Goal: Complete application form

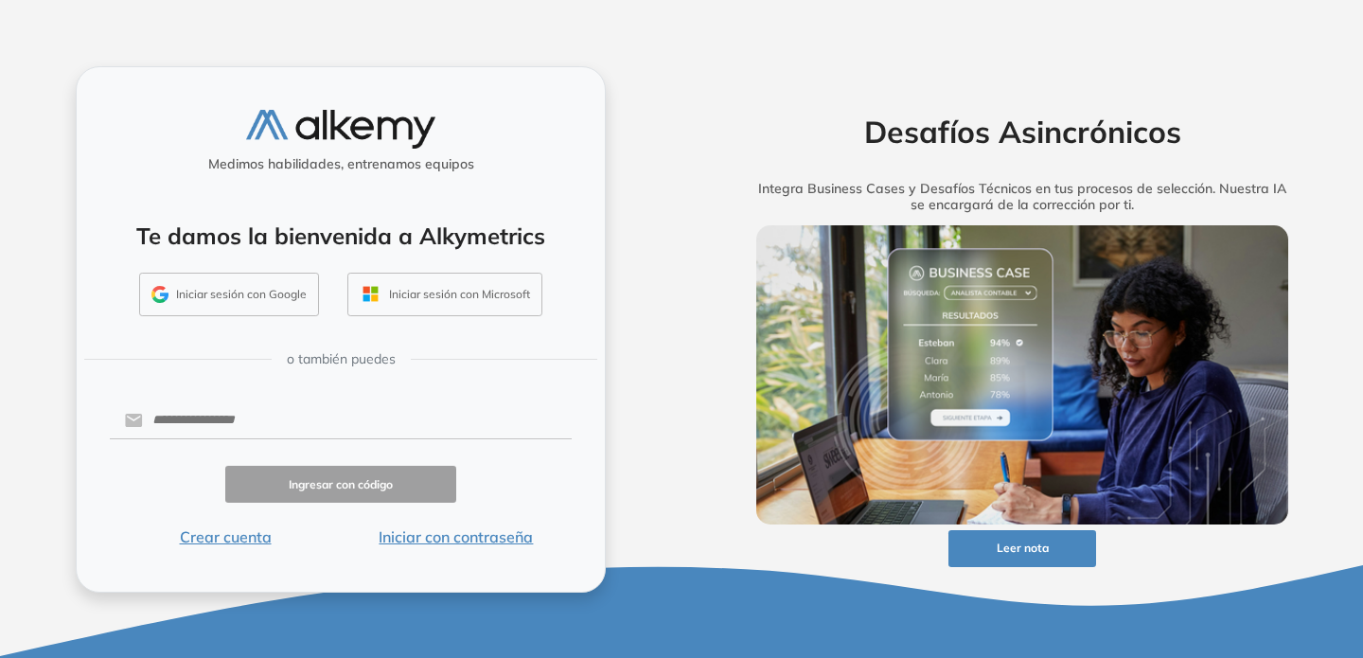
click at [252, 293] on button "Iniciar sesión con Google" at bounding box center [229, 295] width 180 height 44
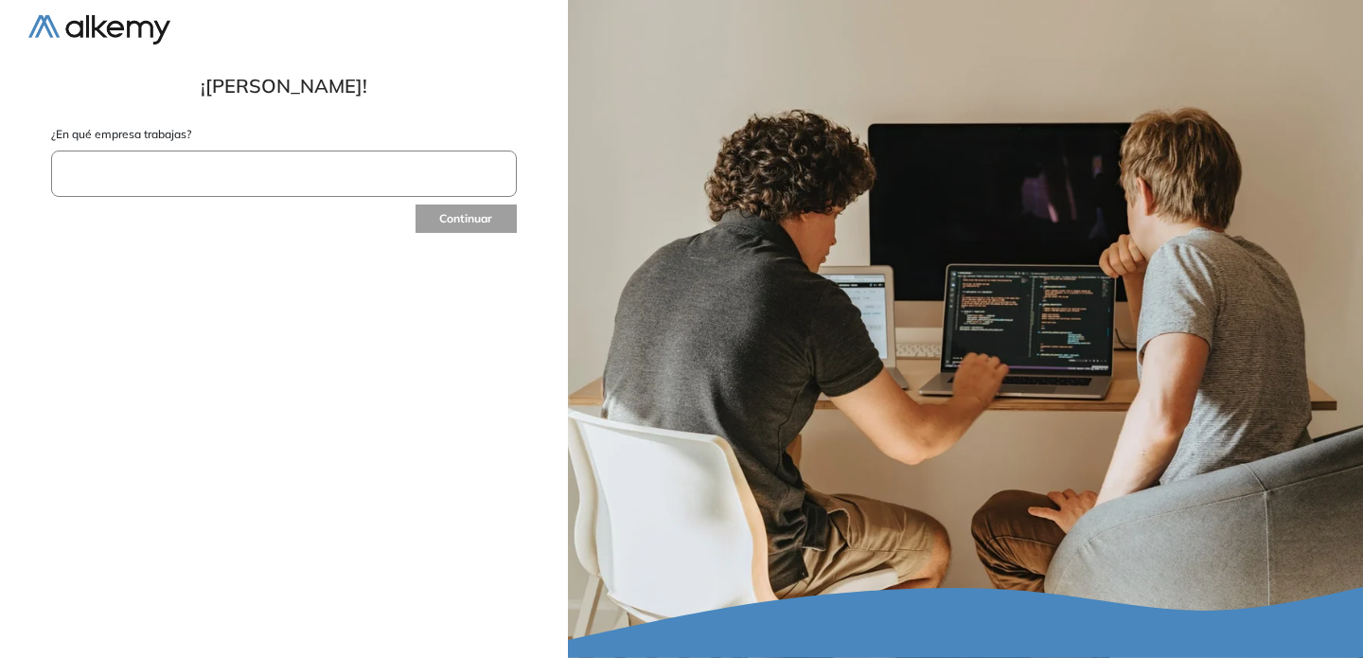
click at [219, 183] on input "text" at bounding box center [284, 173] width 466 height 46
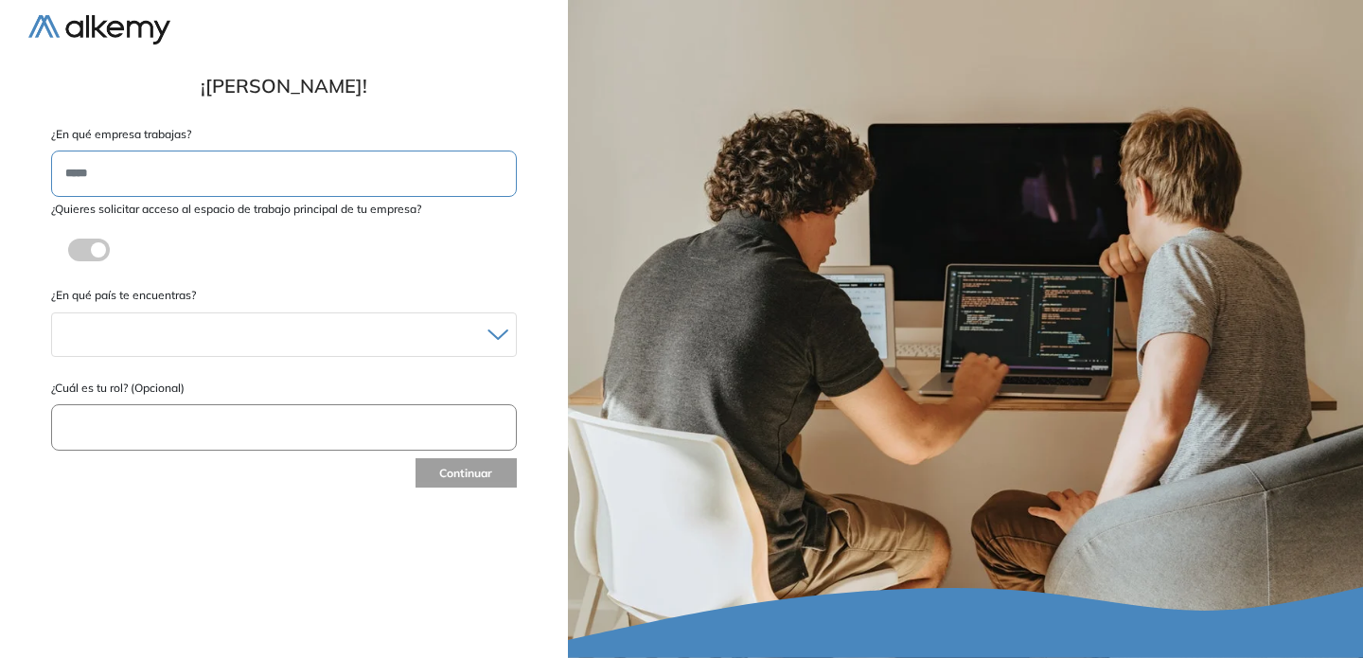
click at [83, 248] on span at bounding box center [75, 246] width 15 height 15
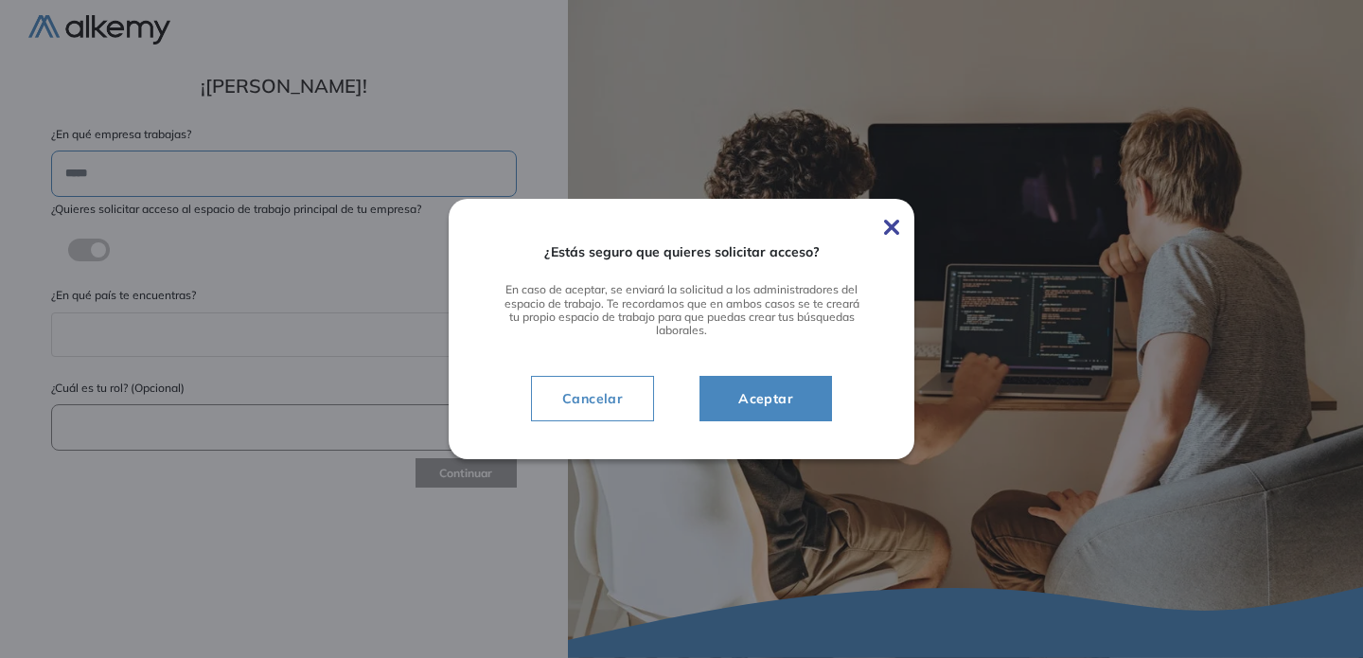
click at [762, 405] on span "Aceptar" at bounding box center [765, 398] width 85 height 23
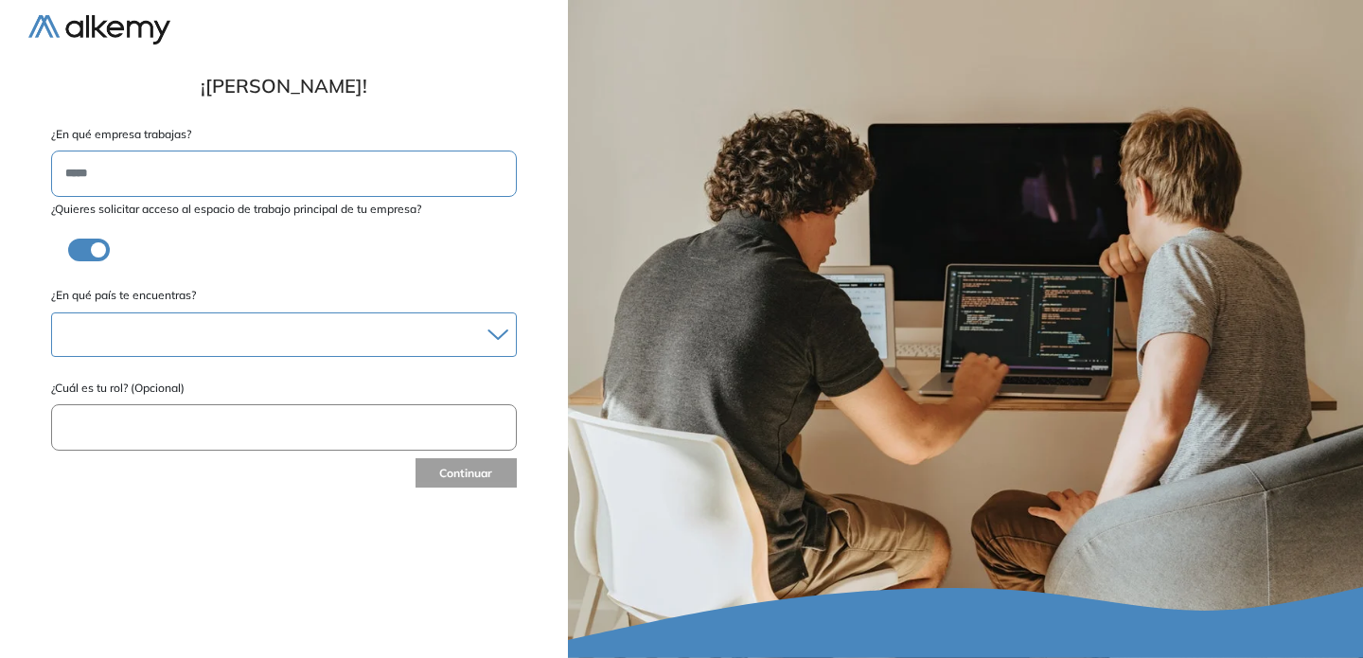
click at [97, 336] on div at bounding box center [284, 334] width 464 height 27
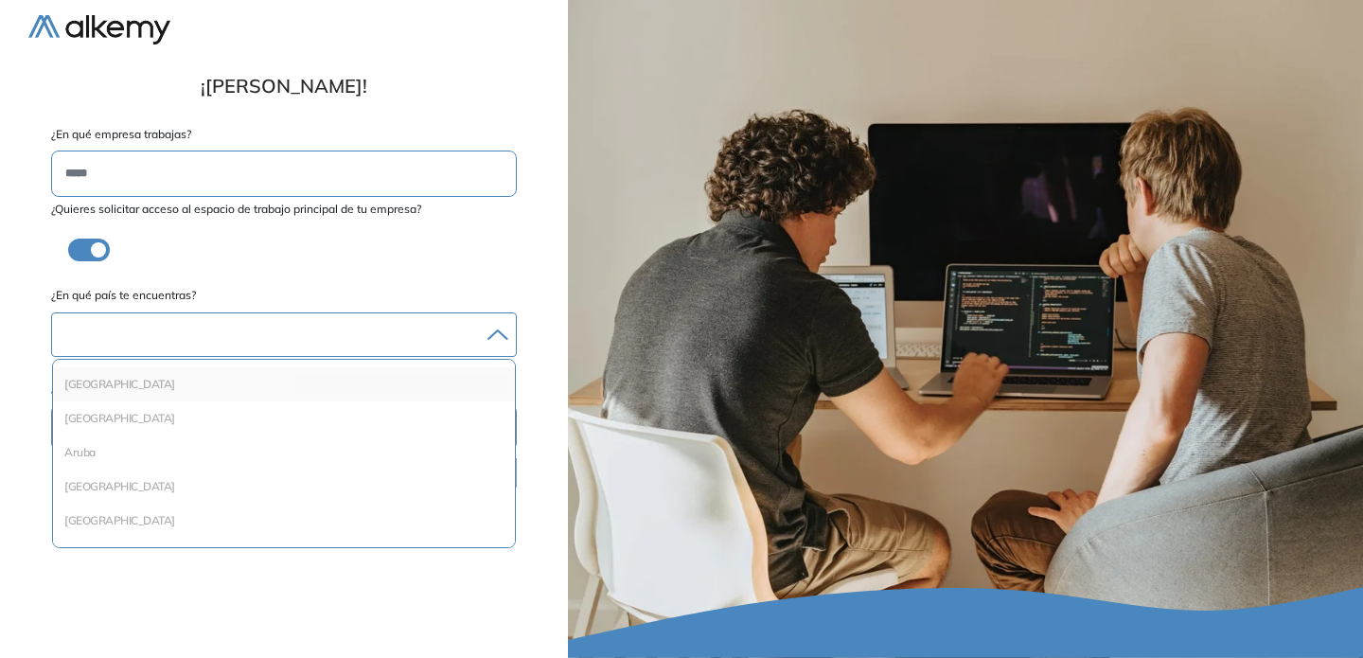
scroll to position [85, 0]
click at [117, 405] on li "[GEOGRAPHIC_DATA]" at bounding box center [284, 401] width 447 height 19
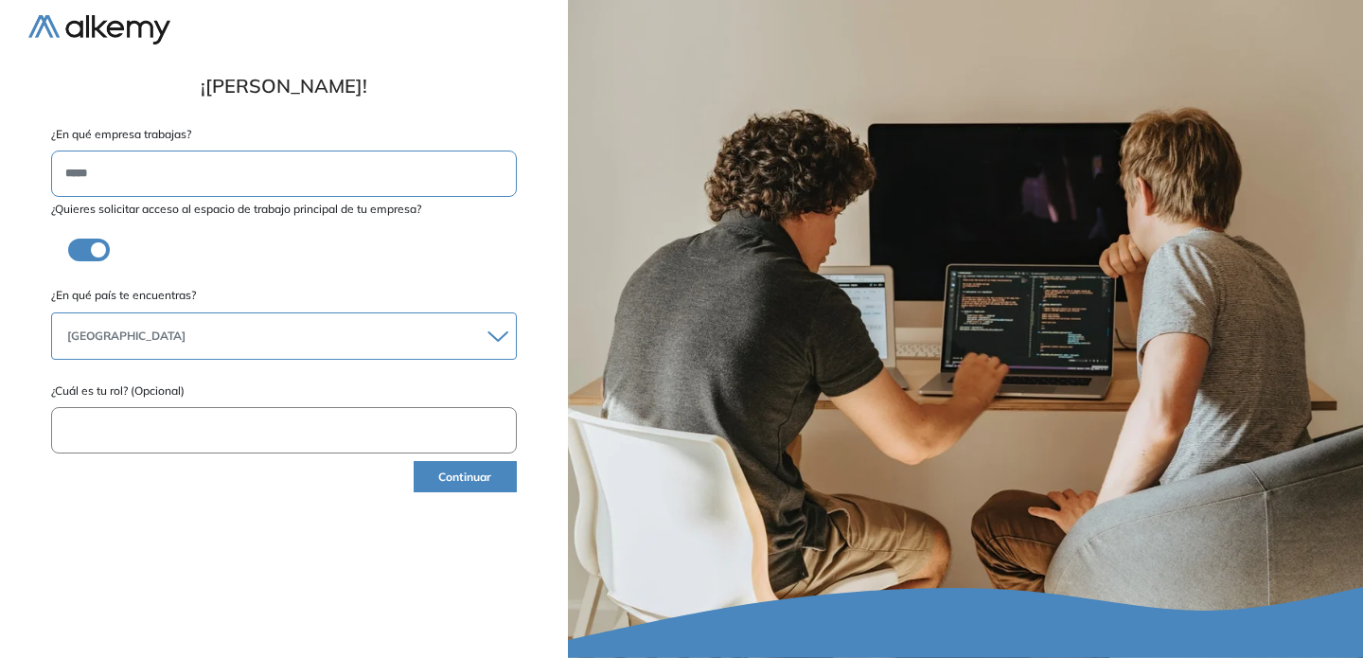
click at [119, 435] on input "text" at bounding box center [284, 430] width 466 height 46
type input "**********"
click at [436, 480] on button "Continuar" at bounding box center [465, 476] width 103 height 31
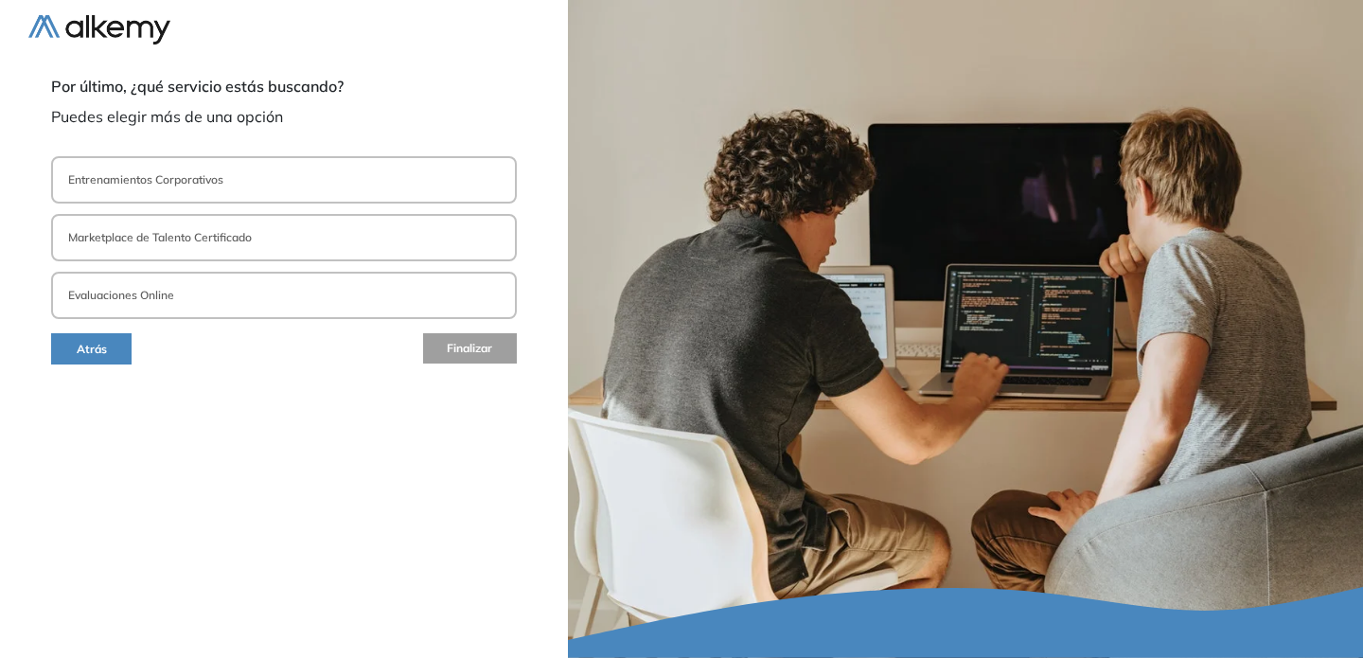
click at [242, 184] on button "Entrenamientos Corporativos" at bounding box center [284, 179] width 466 height 47
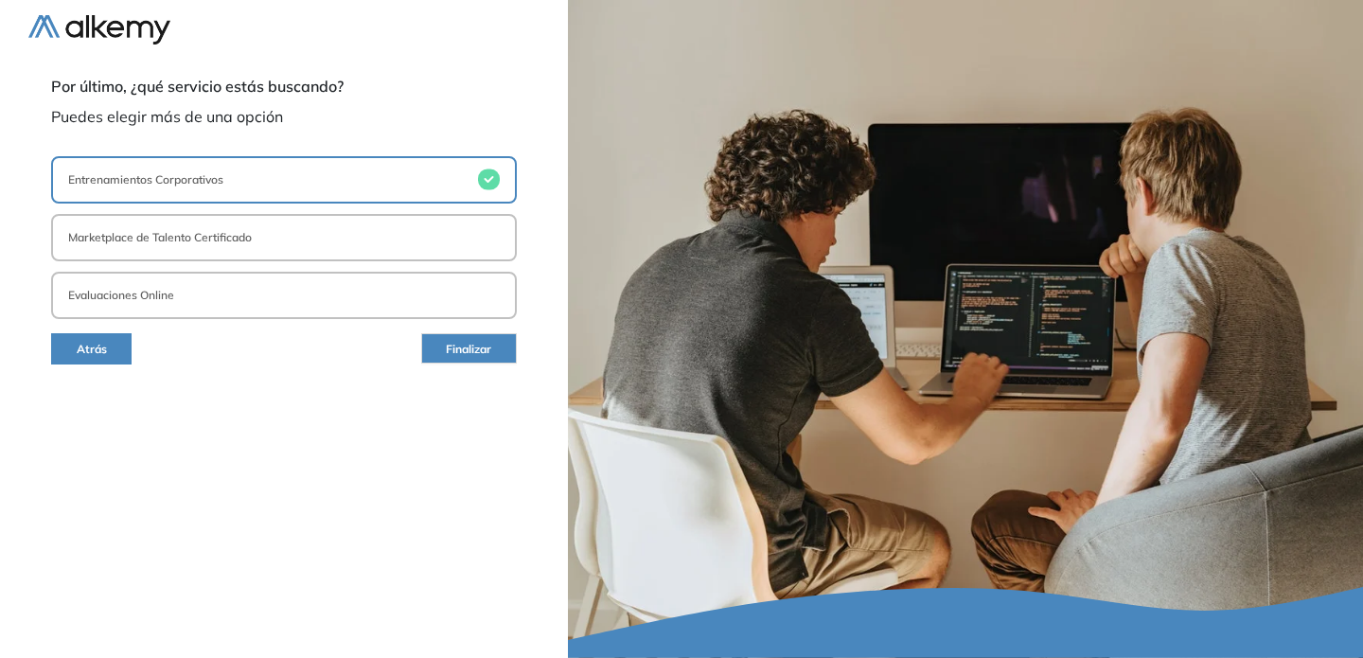
click at [446, 346] on span "Finalizar" at bounding box center [468, 350] width 45 height 18
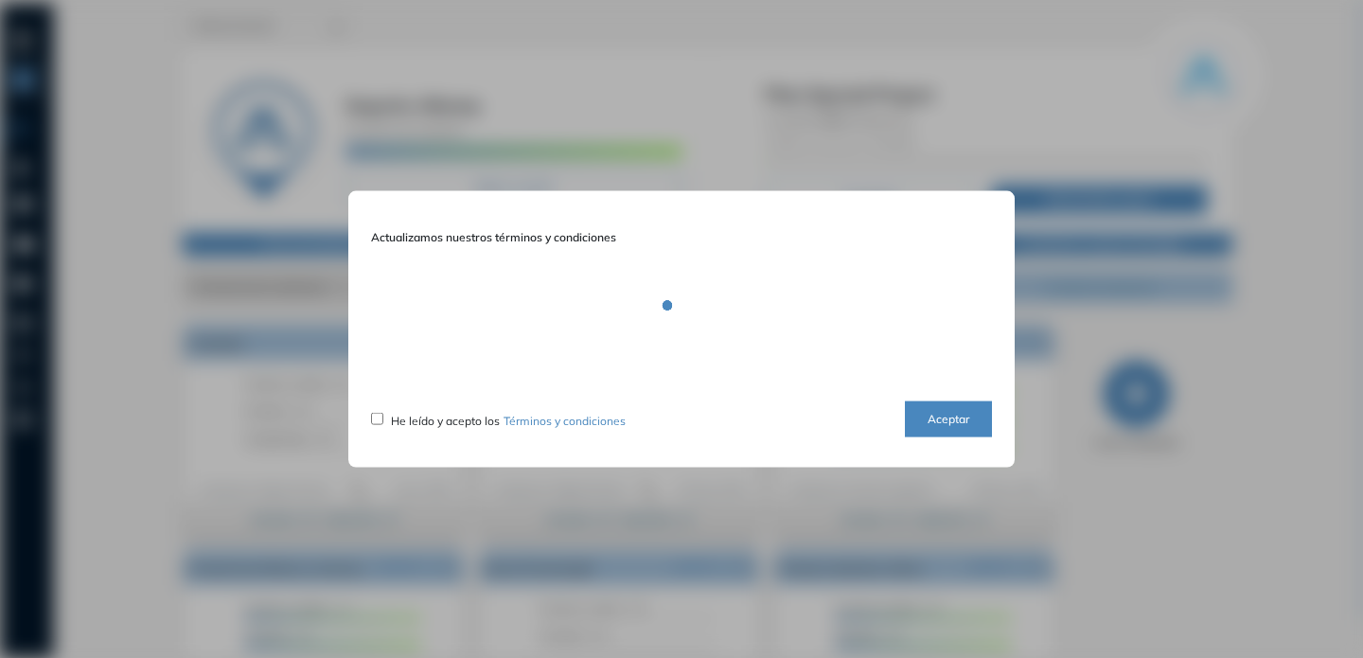
click at [961, 426] on button "Aceptar" at bounding box center [948, 418] width 87 height 37
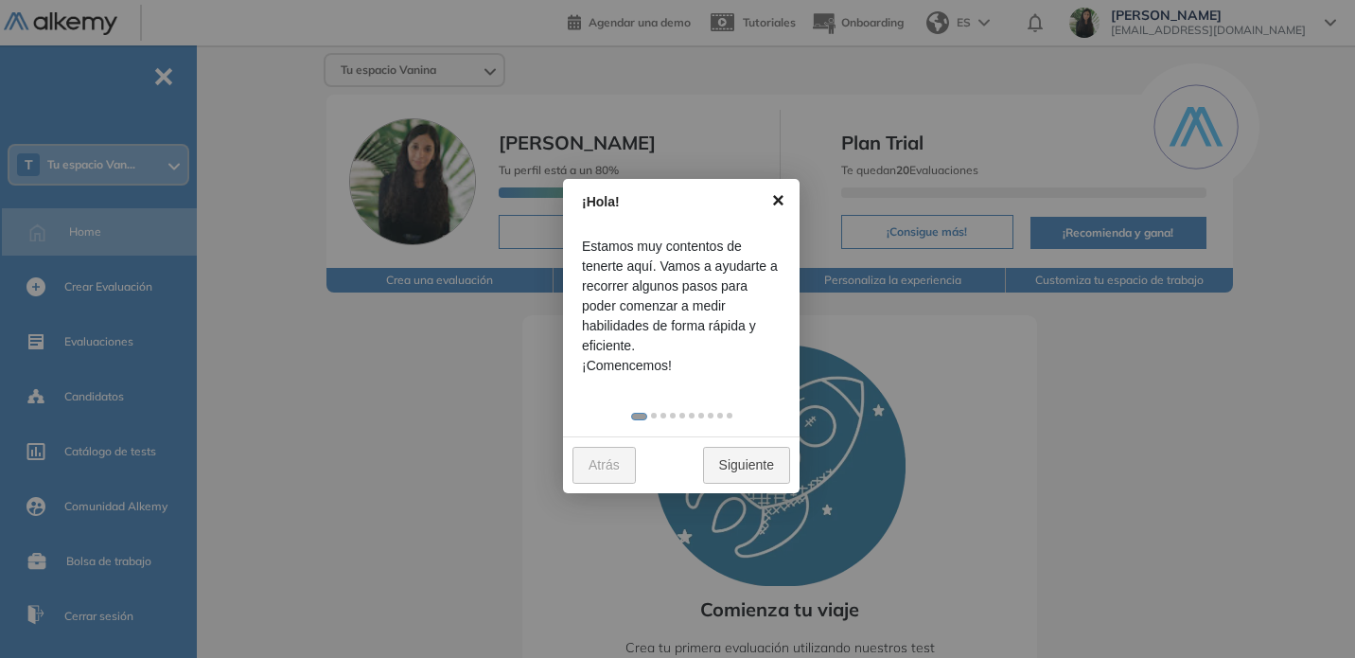
click at [778, 205] on link "×" at bounding box center [778, 200] width 43 height 43
